Goal: Transaction & Acquisition: Purchase product/service

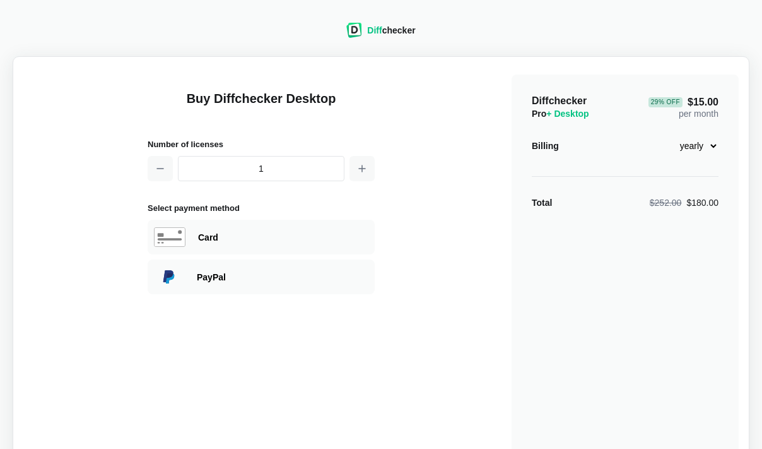
select select "desktop-monthly-21"
click at [212, 238] on div "Card" at bounding box center [283, 237] width 170 height 13
select select "[GEOGRAPHIC_DATA]"
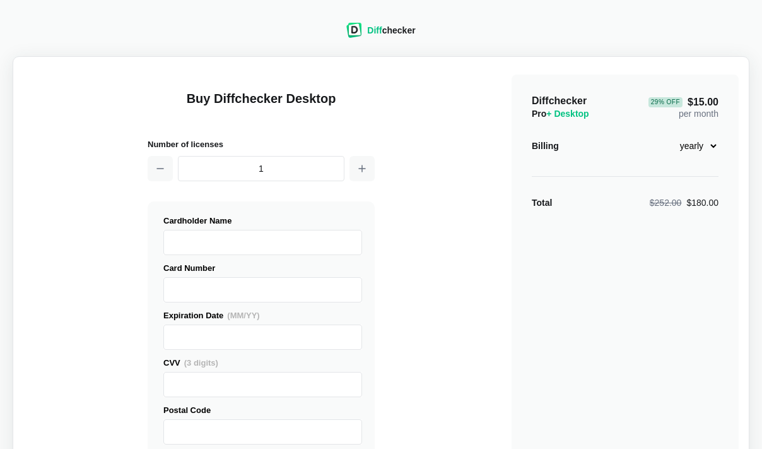
select select "desktop-monthly-21"
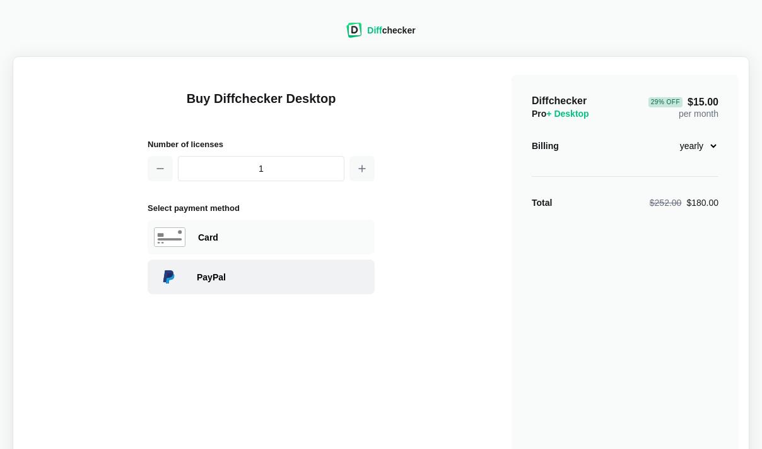
click at [277, 269] on div "PayPal" at bounding box center [261, 276] width 227 height 35
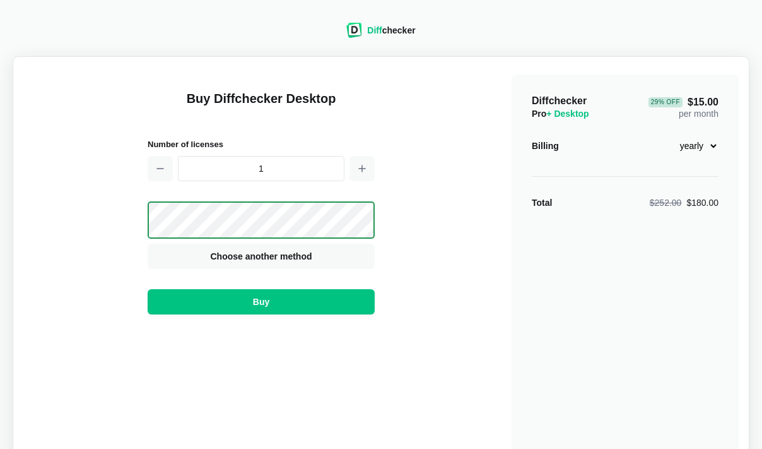
select select "desktop-monthly-21"
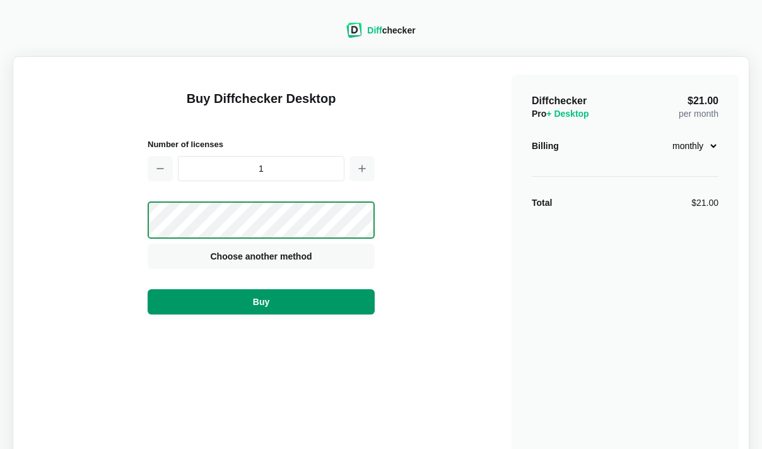
click at [298, 305] on button "Buy" at bounding box center [261, 301] width 227 height 25
